Goal: Obtain resource: Obtain resource

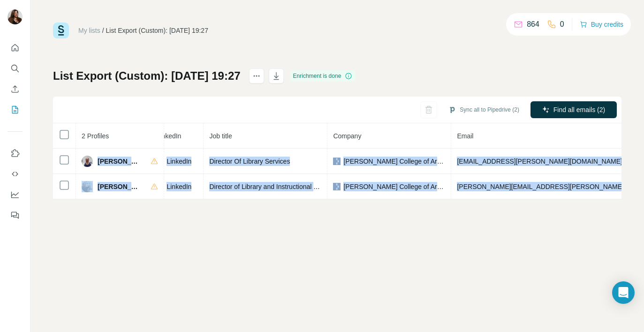
scroll to position [0, 155]
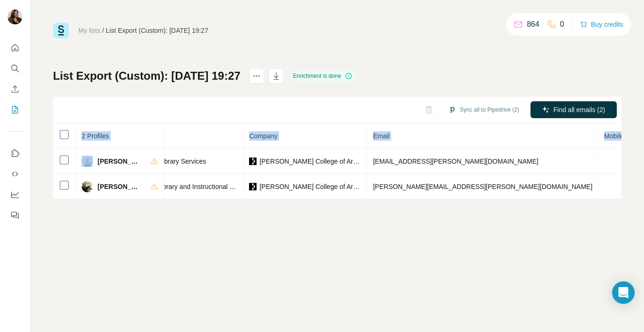
drag, startPoint x: 99, startPoint y: 161, endPoint x: 641, endPoint y: 189, distance: 542.8
click at [641, 189] on div "My lists / List Export (Custom): 28/08/2025 19:27 864 0 Buy credits List Export…" at bounding box center [338, 166] width 614 height 332
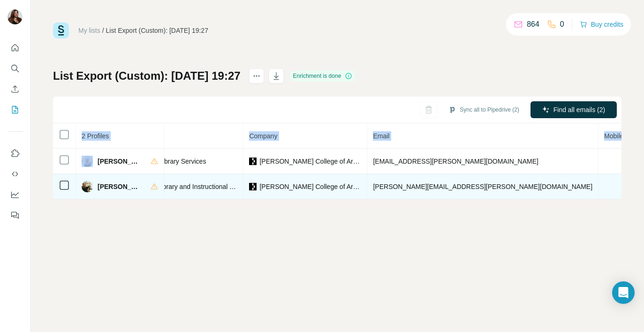
copy table "2 Profiles Status LinkedIn Job title Company Email Mobile Company website Landl…"
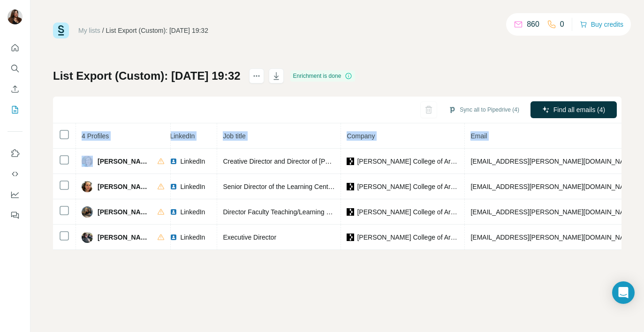
scroll to position [0, 180]
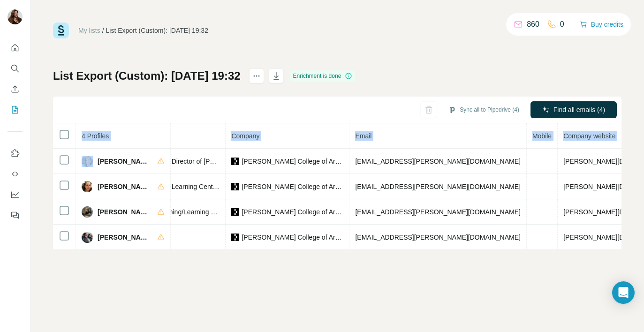
drag, startPoint x: 98, startPoint y: 160, endPoint x: 631, endPoint y: 252, distance: 540.6
click at [631, 252] on div "My lists / List Export (Custom): 28/08/2025 19:32 860 0 Buy credits List Export…" at bounding box center [338, 166] width 614 height 332
copy table "4 Profiles Status LinkedIn Job title Company Email Mobile Company website Landl…"
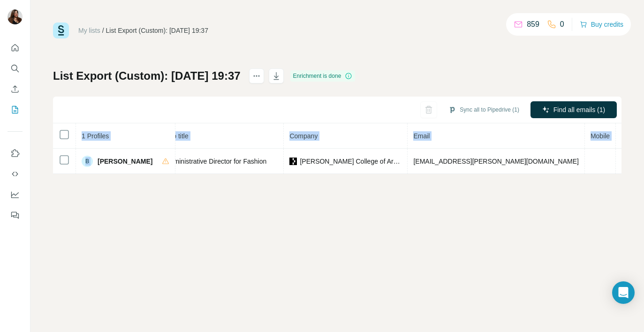
scroll to position [0, 166]
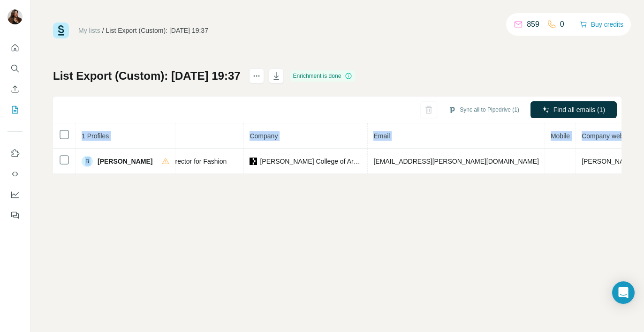
drag, startPoint x: 97, startPoint y: 161, endPoint x: 650, endPoint y: 168, distance: 552.9
click at [644, 168] on html "My lists / List Export (Custom): 28/08/2025 19:37 859 0 Buy credits List Export…" at bounding box center [322, 166] width 644 height 332
copy table "1 Profiles Status LinkedIn Job title Company Email Mobile Company website Landl…"
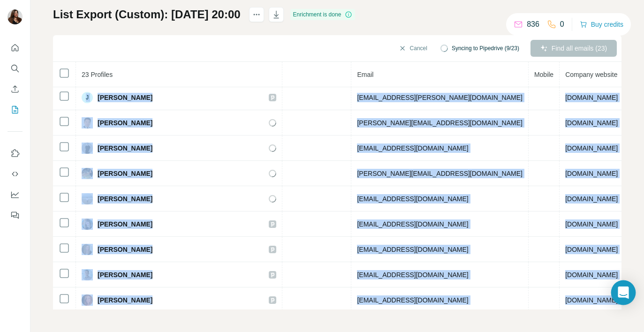
scroll to position [290, 290]
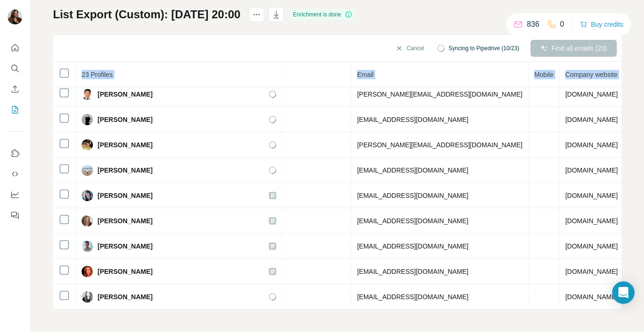
drag, startPoint x: 98, startPoint y: 162, endPoint x: 622, endPoint y: 308, distance: 543.8
click at [622, 308] on div "My lists / List Export (Custom): 28/08/2025 20:00 836 0 Buy credits List Export…" at bounding box center [338, 166] width 614 height 332
copy table "23 Profiles Status LinkedIn Job title Company Email Mobile Company website Land…"
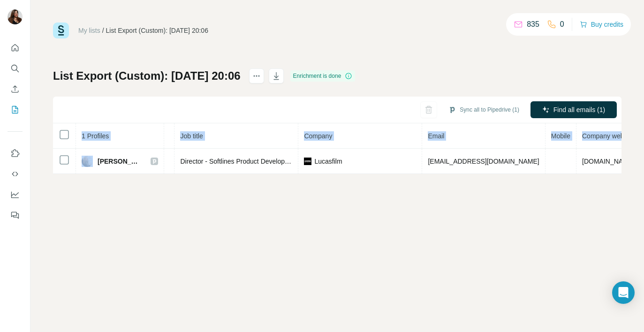
scroll to position [0, 161]
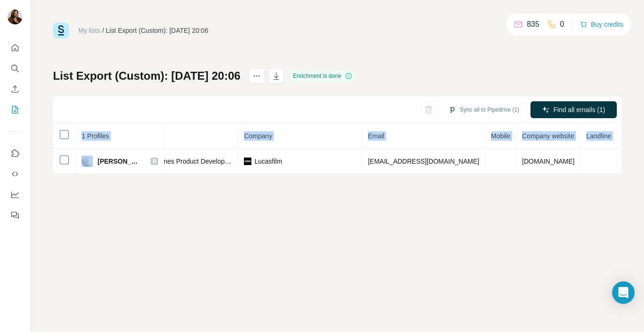
drag, startPoint x: 98, startPoint y: 160, endPoint x: 648, endPoint y: 165, distance: 550.1
click at [644, 165] on html "My lists / List Export (Custom): [DATE] 20:06 835 0 Buy credits List Export (Cu…" at bounding box center [322, 166] width 644 height 332
copy table "1 Profiles Status LinkedIn Job title Company Email Mobile Company website Landl…"
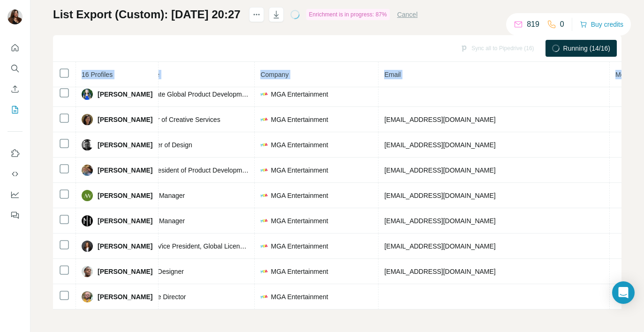
scroll to position [188, 195]
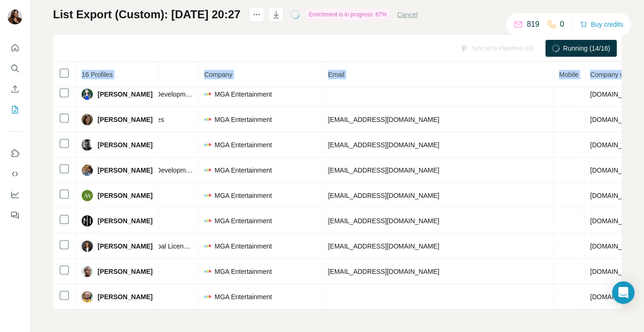
drag, startPoint x: 98, startPoint y: 161, endPoint x: 639, endPoint y: 308, distance: 560.2
click at [639, 308] on div "My lists / List Export (Custom): 28/08/2025 20:27 819 0 Buy credits List Export…" at bounding box center [338, 166] width 614 height 332
copy table "16 Profiles Status LinkedIn Job title Company Email Mobile Company website Land…"
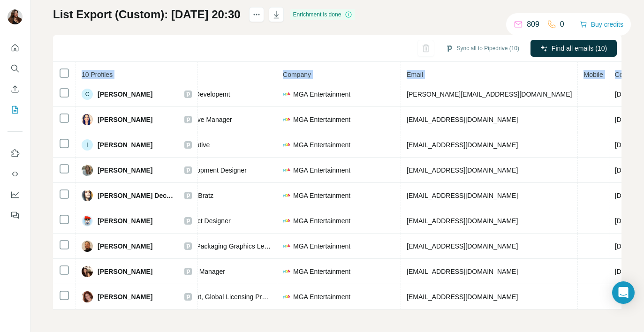
scroll to position [36, 201]
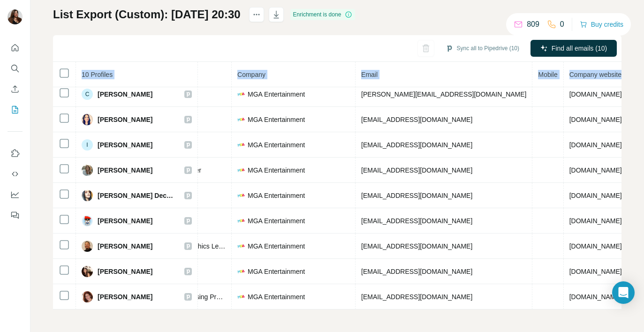
drag, startPoint x: 98, startPoint y: 161, endPoint x: 629, endPoint y: 319, distance: 553.7
click at [629, 319] on div "My lists / List Export (Custom): 28/08/2025 20:30 809 0 Buy credits List Export…" at bounding box center [338, 166] width 614 height 332
copy table "10 Profiles Status LinkedIn Job title Company Email Mobile Company website Land…"
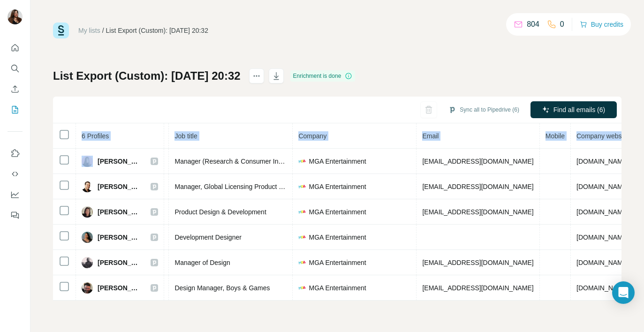
scroll to position [0, 198]
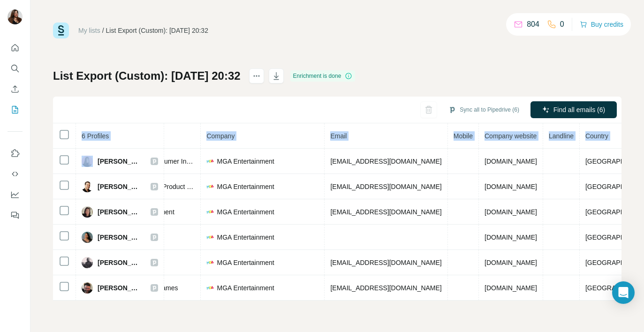
drag, startPoint x: 98, startPoint y: 160, endPoint x: 637, endPoint y: 303, distance: 557.8
click at [637, 303] on div "My lists / List Export (Custom): 28/08/2025 20:32 804 0 Buy credits List Export…" at bounding box center [338, 166] width 614 height 332
copy table "6 Profiles Status LinkedIn Job title Company Email Mobile Company website Landl…"
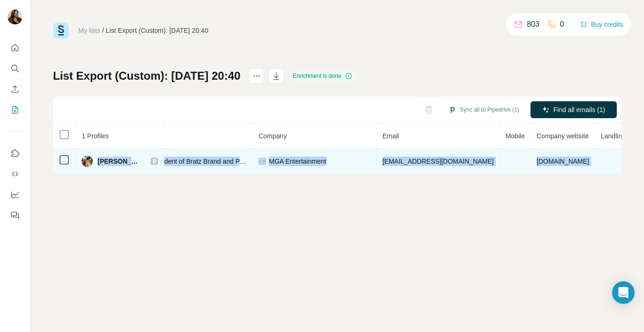
scroll to position [0, 155]
drag, startPoint x: 97, startPoint y: 161, endPoint x: 618, endPoint y: 169, distance: 520.5
click at [618, 169] on tr "[PERSON_NAME] Email found LinkedIn Vice President of Bratz Brand and Product Cr…" at bounding box center [300, 161] width 805 height 25
copy tr "[PERSON_NAME] Email found LinkedIn Vice President of Bratz Brand and Product Cr…"
